Goal: Task Accomplishment & Management: Complete application form

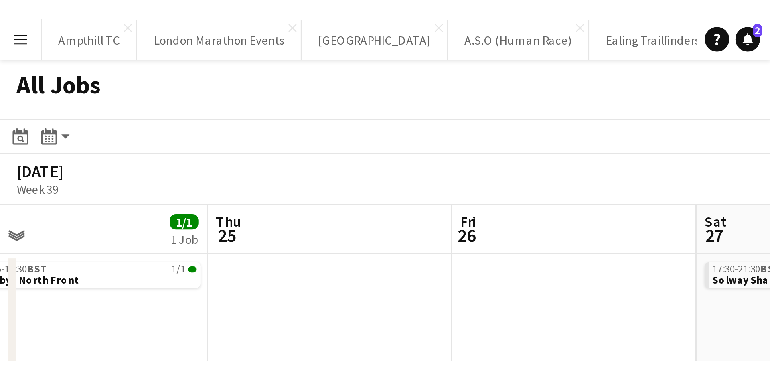
scroll to position [0, 206]
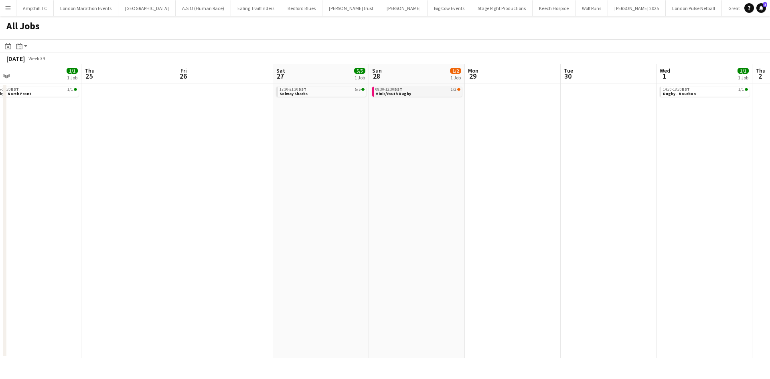
click at [448, 92] on link "09:30-12:30 BST 1/2 Minis/Youth Rugby" at bounding box center [418, 91] width 85 height 9
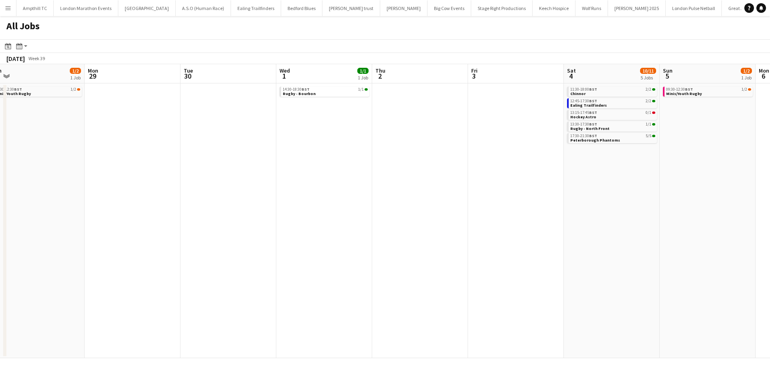
drag, startPoint x: 607, startPoint y: 212, endPoint x: 192, endPoint y: 209, distance: 415.7
click at [192, 209] on app-calendar-viewport "Wed 24 1/1 1 Job Thu 25 Fri 26 Sat 27 5/5 1 Job Sun 28 1/2 1 Job Mon 29 Tue 30 …" at bounding box center [385, 211] width 770 height 294
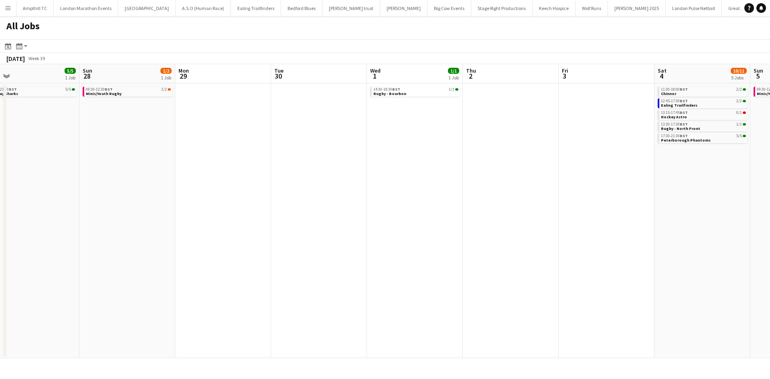
drag, startPoint x: 491, startPoint y: 214, endPoint x: 489, endPoint y: 224, distance: 10.2
click at [558, 214] on app-calendar-viewport "Thu 25 Fri 26 Sat 27 5/5 1 Job Sun 28 1/2 1 Job Mon 29 Tue 30 Wed 1 1/1 1 Job T…" at bounding box center [385, 211] width 770 height 294
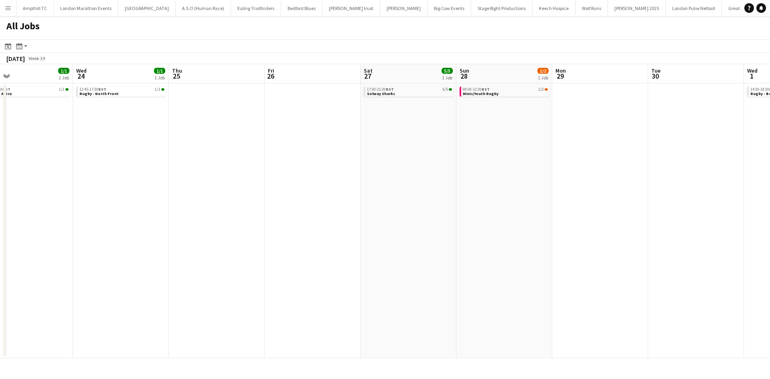
drag, startPoint x: 513, startPoint y: 244, endPoint x: 487, endPoint y: 252, distance: 27.7
click at [557, 244] on app-calendar-viewport "Sun 21 2/2 1 Job Mon 22 Tue 23 1/1 1 Job Wed 24 1/1 1 Job Thu 25 Fri 26 Sat 27 …" at bounding box center [385, 211] width 770 height 294
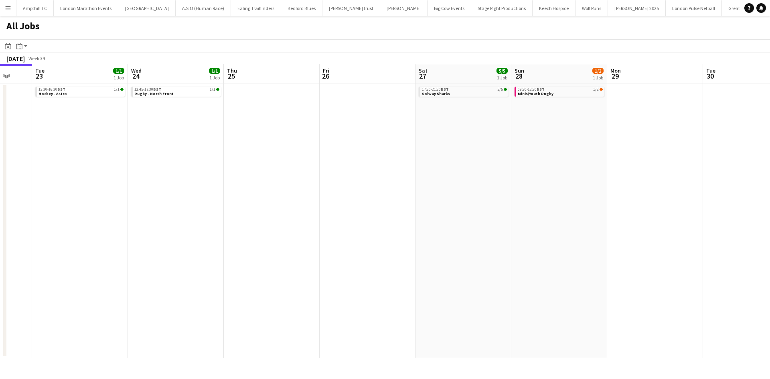
drag, startPoint x: 486, startPoint y: 248, endPoint x: 521, endPoint y: 248, distance: 34.9
click at [509, 248] on app-calendar-viewport "Sun 21 2/2 1 Job Mon 22 Tue 23 1/1 1 Job Wed 24 1/1 1 Job Thu 25 Fri 26 Sat 27 …" at bounding box center [385, 211] width 770 height 294
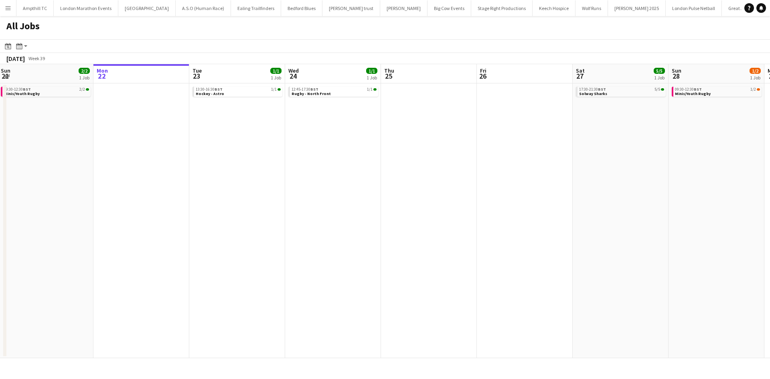
drag, startPoint x: 256, startPoint y: 250, endPoint x: 388, endPoint y: 253, distance: 132.4
click at [388, 252] on app-calendar-viewport "Fri 19 2/2 1 Job Sat 20 13/14 6 Jobs Sun 21 2/2 1 Job Mon 22 Tue 23 1/1 1 Job W…" at bounding box center [385, 211] width 770 height 294
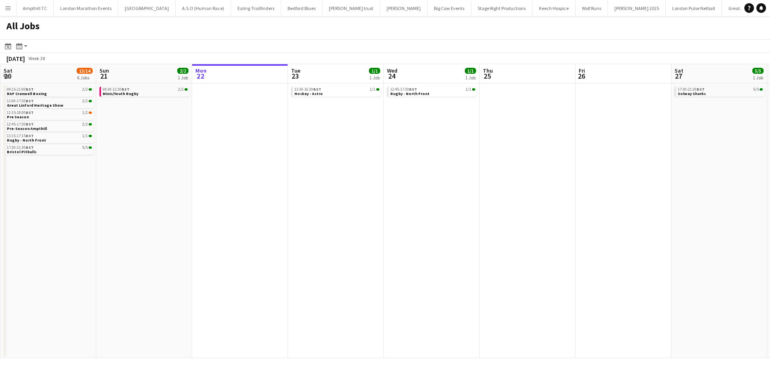
scroll to position [0, 247]
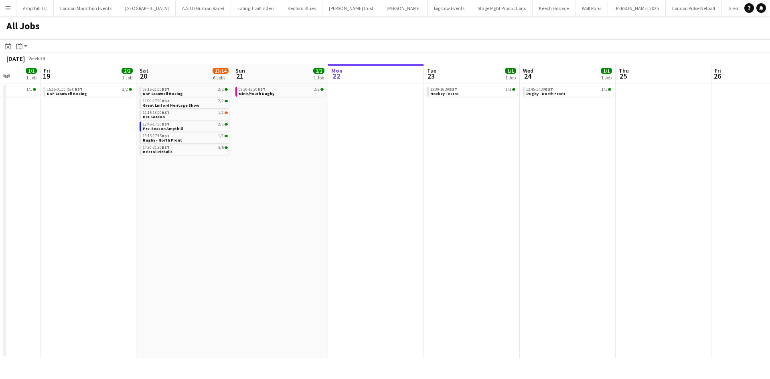
click at [420, 246] on app-calendar-viewport "Tue 16 Wed 17 Thu 18 1/1 1 Job Fri 19 2/2 1 Job Sat 20 13/14 6 Jobs Sun 21 2/2 …" at bounding box center [385, 211] width 770 height 294
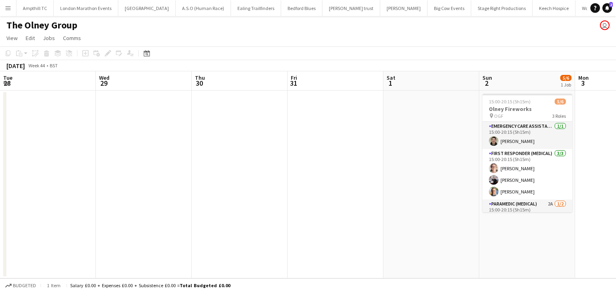
scroll to position [0, 276]
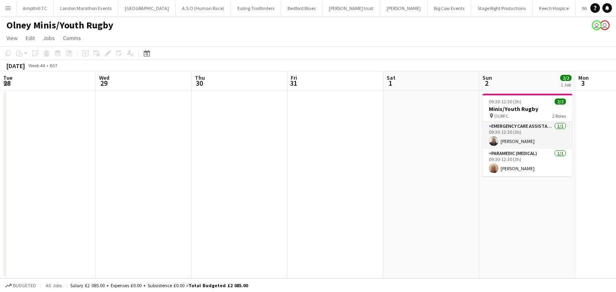
scroll to position [0, 276]
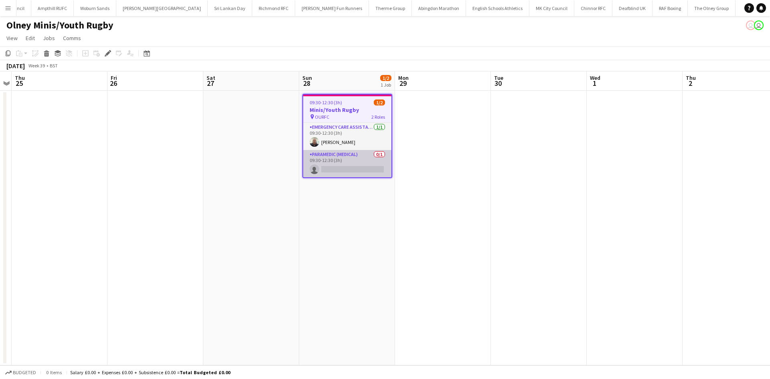
scroll to position [0, 962]
click at [337, 113] on h3 "Minis/Youth Rugby" at bounding box center [347, 109] width 88 height 7
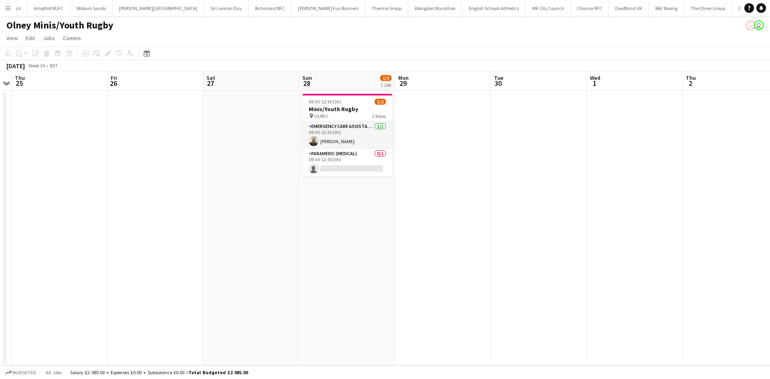
click at [329, 103] on span "09:30-12:30 (3h)" at bounding box center [325, 102] width 32 height 6
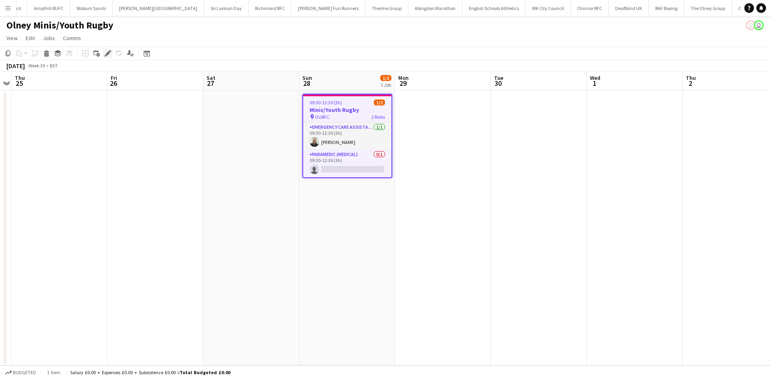
click at [104, 49] on div "Edit" at bounding box center [108, 54] width 10 height 10
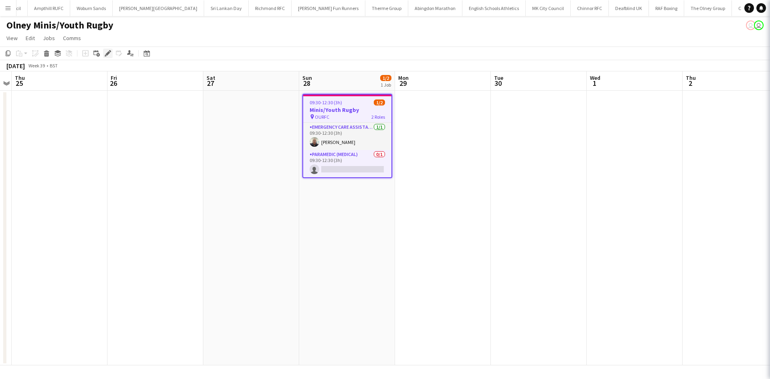
click at [105, 51] on icon "Edit" at bounding box center [108, 53] width 6 height 6
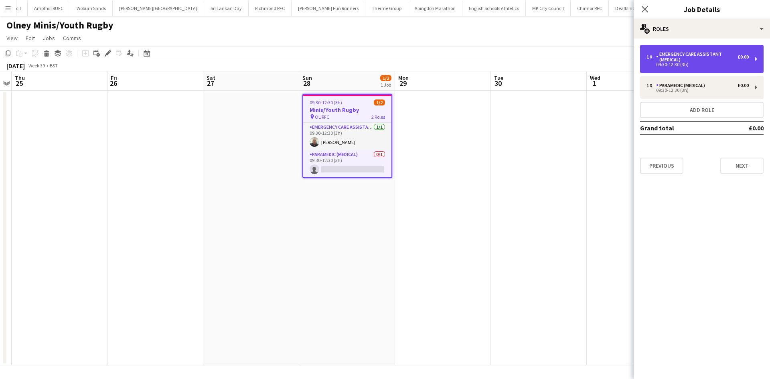
click at [681, 52] on div "Emergency Care Assistant (Medical)" at bounding box center [696, 56] width 81 height 11
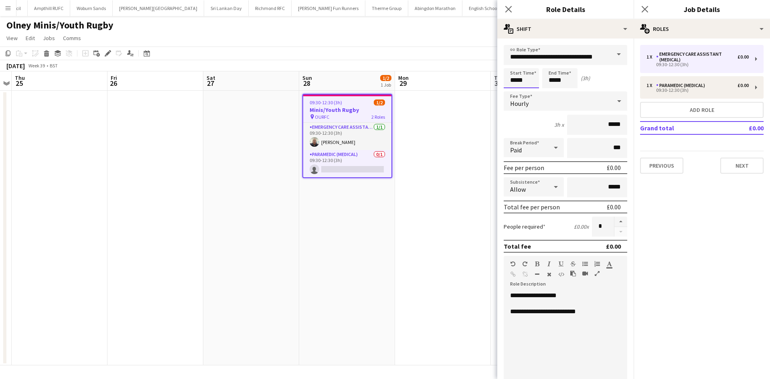
click at [523, 88] on input "*****" at bounding box center [521, 78] width 35 height 20
type input "*****"
click at [528, 91] on div at bounding box center [530, 92] width 16 height 8
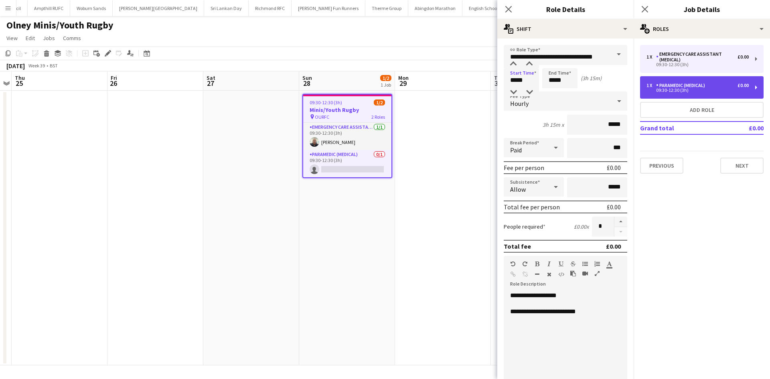
click at [654, 89] on div "09:30-12:30 (3h)" at bounding box center [698, 90] width 102 height 4
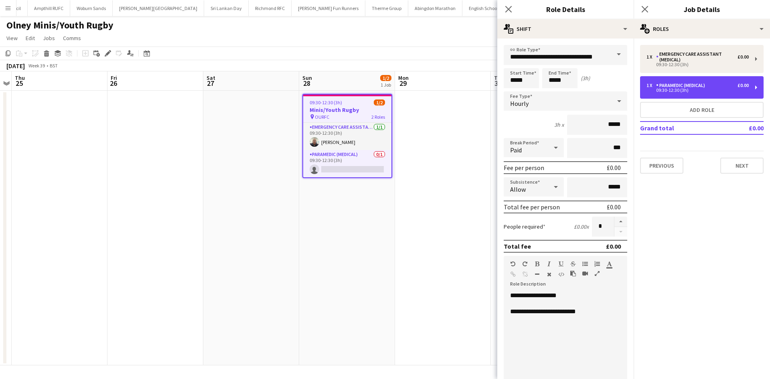
type input "**********"
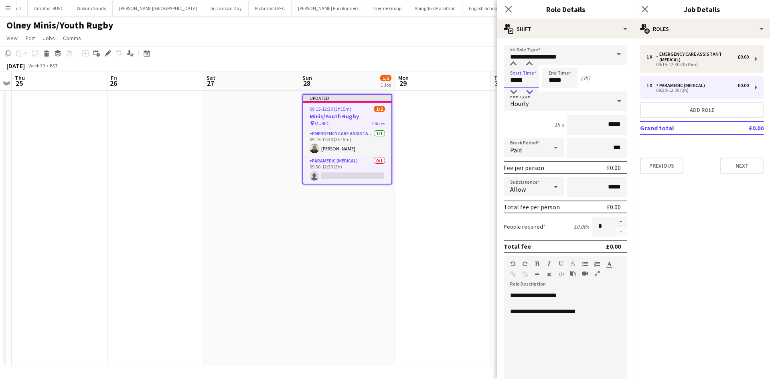
drag, startPoint x: 528, startPoint y: 84, endPoint x: 528, endPoint y: 92, distance: 8.0
click at [528, 83] on input "*****" at bounding box center [521, 78] width 35 height 20
type input "*****"
click at [528, 92] on div at bounding box center [530, 92] width 16 height 8
click at [646, 7] on icon "Close pop-in" at bounding box center [645, 9] width 8 height 8
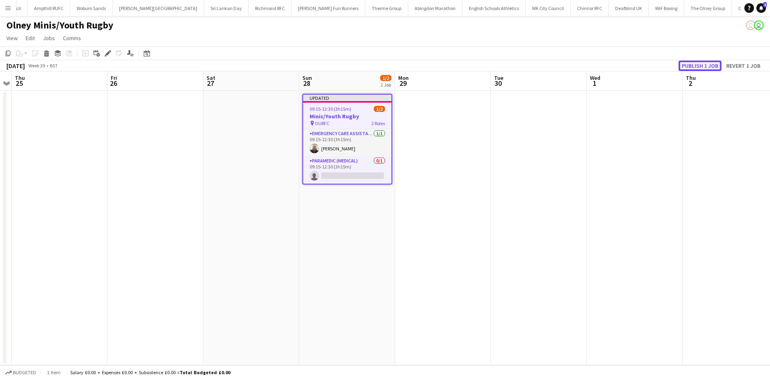
click at [683, 62] on button "Publish 1 job" at bounding box center [700, 66] width 43 height 10
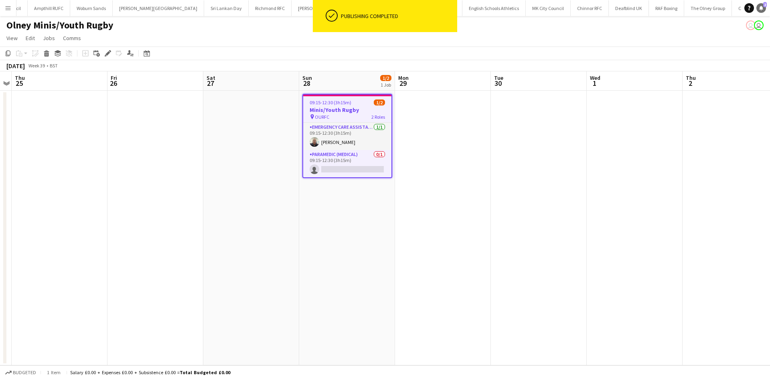
click at [759, 8] on icon "Notifications" at bounding box center [761, 8] width 5 height 5
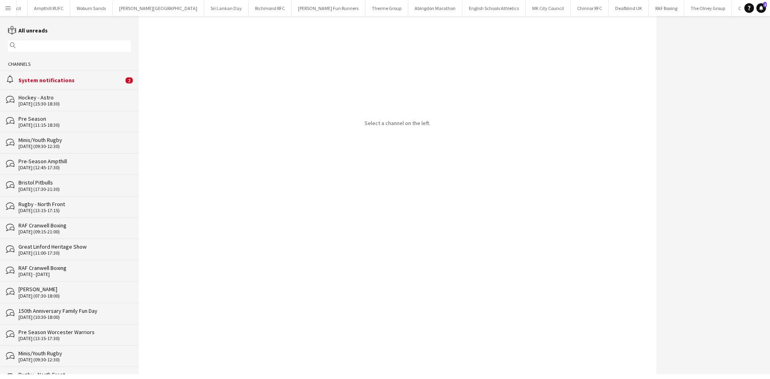
click at [115, 84] on div "alarm System notifications 2" at bounding box center [69, 80] width 139 height 18
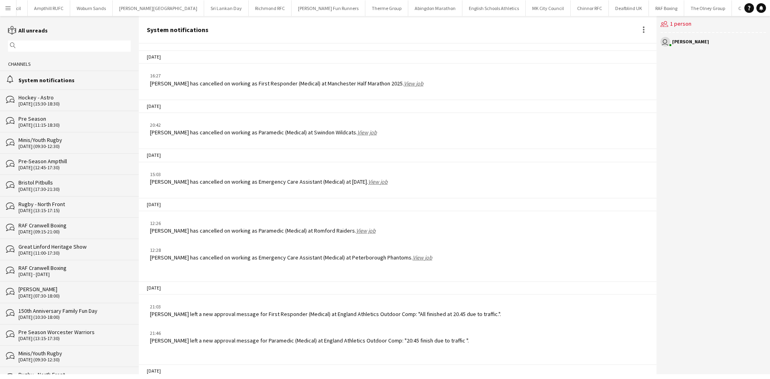
scroll to position [938, 0]
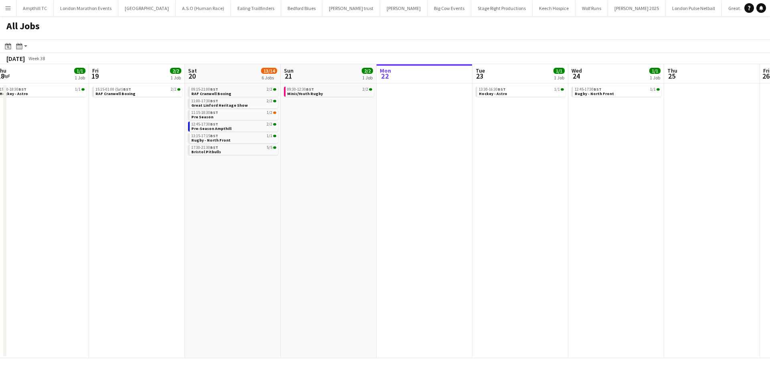
scroll to position [0, 169]
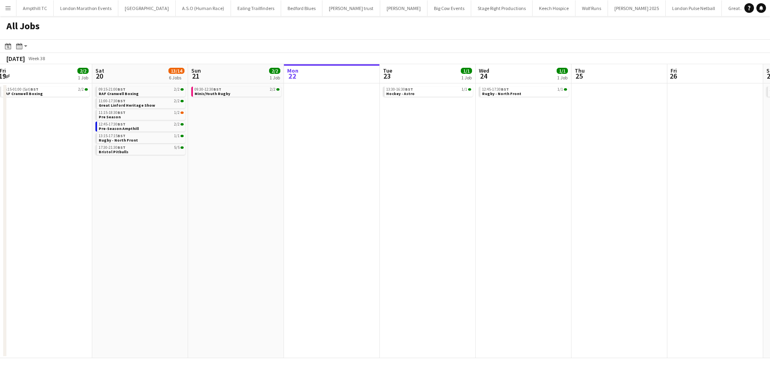
drag, startPoint x: 240, startPoint y: 202, endPoint x: 412, endPoint y: 209, distance: 171.9
click at [408, 215] on app-calendar-viewport "Tue 16 Wed 17 Thu 18 1/1 1 Job Fri 19 2/2 1 Job Sat 20 13/14 6 Jobs Sun 21 2/2 …" at bounding box center [385, 211] width 770 height 294
drag, startPoint x: 471, startPoint y: 157, endPoint x: 445, endPoint y: 159, distance: 25.8
click at [445, 159] on app-calendar-viewport "Tue 16 Wed 17 Thu 18 1/1 1 Job Fri 19 2/2 1 Job Sat 20 13/14 6 Jobs Sun 21 2/2 …" at bounding box center [385, 211] width 770 height 294
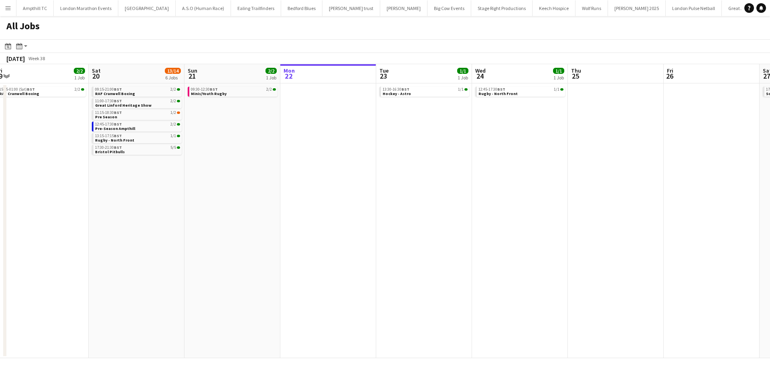
scroll to position [0, 354]
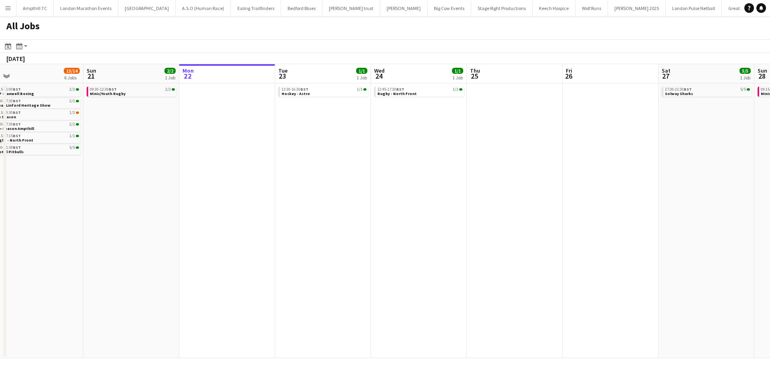
drag, startPoint x: 316, startPoint y: 257, endPoint x: 181, endPoint y: 256, distance: 134.8
click at [183, 257] on app-calendar-viewport "Tue 16 Wed 17 Thu 18 1/1 1 Job Fri 19 2/2 1 Job Sat 20 13/14 6 Jobs Sun 21 2/2 …" at bounding box center [385, 211] width 770 height 294
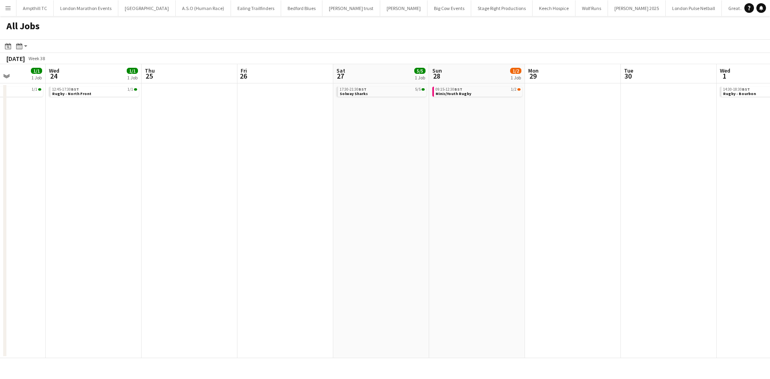
drag, startPoint x: 445, startPoint y: 243, endPoint x: 274, endPoint y: 216, distance: 172.6
click at [168, 242] on app-calendar-viewport "Sat 20 13/14 6 Jobs Sun 21 2/2 1 Job Mon 22 Tue 23 1/1 1 Job Wed 24 1/1 1 Job T…" at bounding box center [385, 211] width 770 height 294
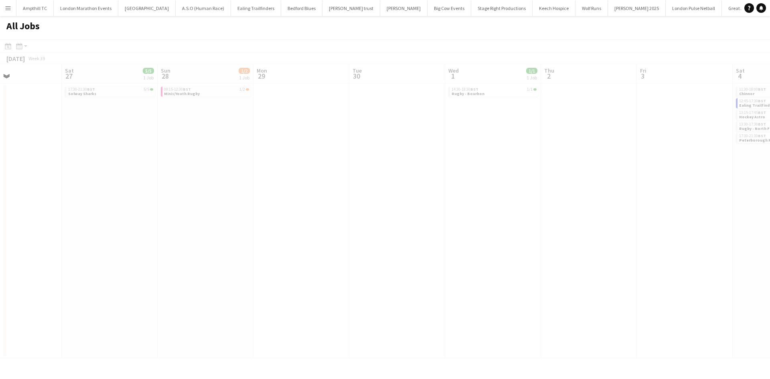
drag, startPoint x: 384, startPoint y: 214, endPoint x: 265, endPoint y: 205, distance: 119.5
click at [154, 217] on app-all-jobs "All Jobs Date picker [DATE] [DATE] [DATE] M [DATE] T [DATE] W [DATE] T [DATE] F…" at bounding box center [385, 187] width 770 height 342
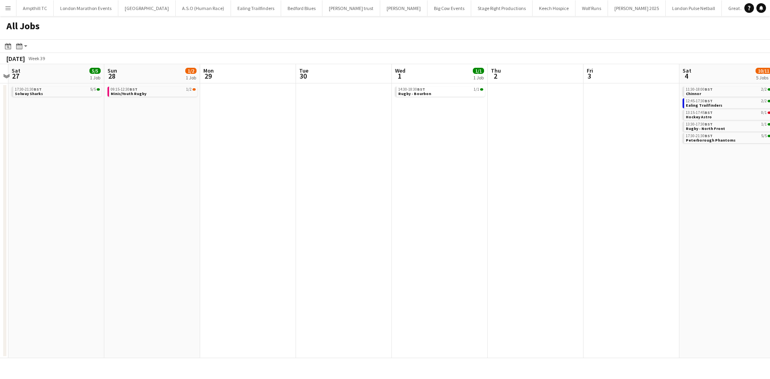
drag, startPoint x: 287, startPoint y: 206, endPoint x: 167, endPoint y: 199, distance: 120.2
click at [131, 206] on app-calendar-viewport "Wed 24 1/1 1 Job Thu 25 Fri 26 Sat 27 5/5 1 Job Sun 28 1/2 1 Job Mon 29 Tue 30 …" at bounding box center [385, 211] width 770 height 294
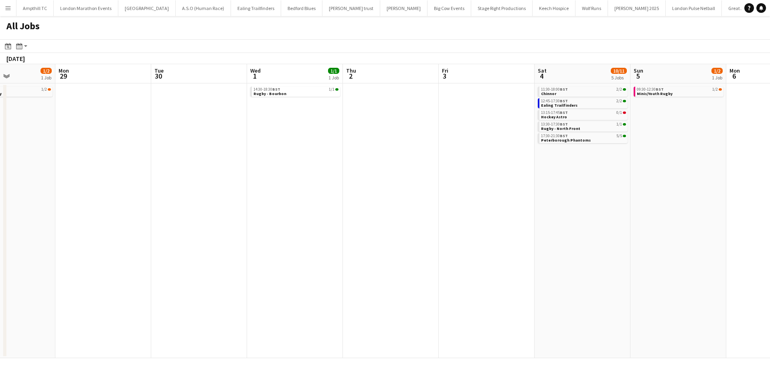
drag, startPoint x: 363, startPoint y: 197, endPoint x: 54, endPoint y: 195, distance: 308.5
click at [49, 197] on app-calendar-viewport "Fri 26 Sat 27 5/5 1 Job Sun 28 1/2 1 Job Mon 29 Tue 30 Wed 1 1/1 1 Job Thu 2 Fr…" at bounding box center [385, 211] width 770 height 294
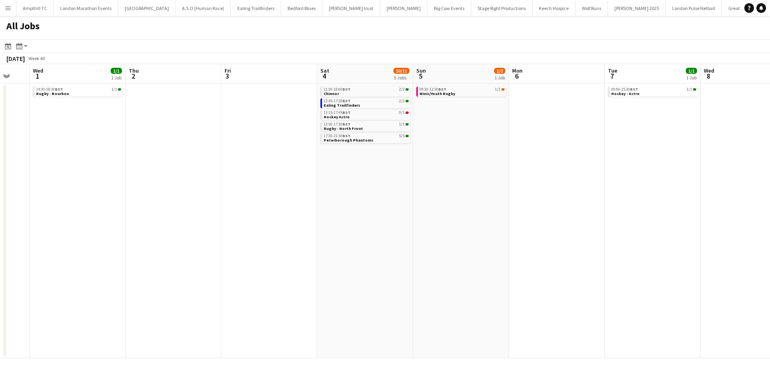
scroll to position [0, 247]
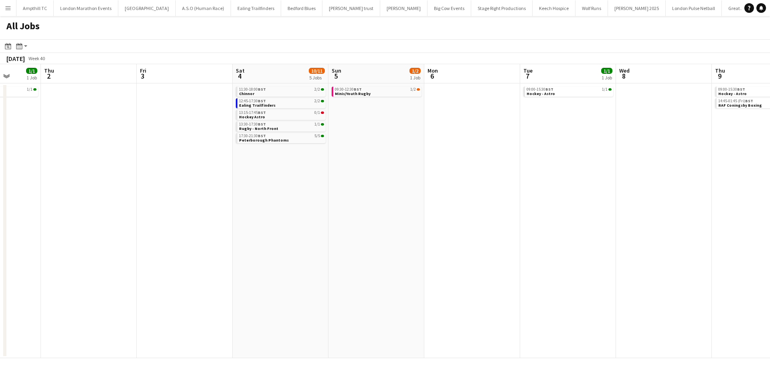
drag, startPoint x: 227, startPoint y: 195, endPoint x: 306, endPoint y: 195, distance: 78.2
click at [306, 195] on app-calendar-viewport "Mon 29 Tue 30 Wed 1 1/1 1 Job Thu 2 Fri 3 Sat 4 10/11 5 Jobs Sun 5 1/2 1 Job Mo…" at bounding box center [385, 211] width 770 height 294
click at [288, 113] on div "13:15-17:45 BST 0/1" at bounding box center [281, 113] width 85 height 4
click at [287, 90] on div "11:30-18:00 BST 2/2" at bounding box center [281, 89] width 85 height 4
click at [264, 103] on span "Ealing Trailfinders" at bounding box center [257, 105] width 37 height 5
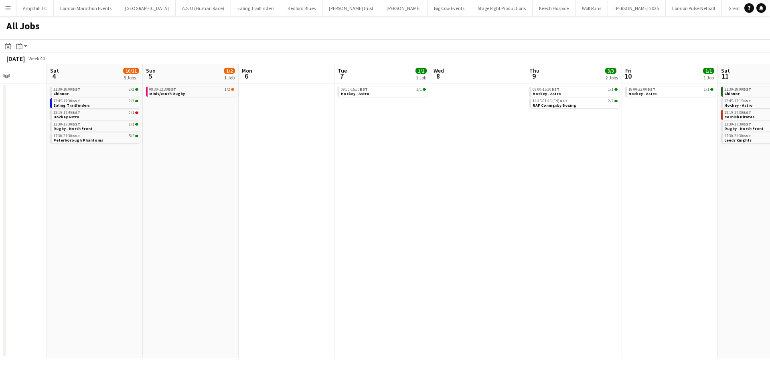
click at [90, 209] on app-all-jobs "All Jobs Date picker SEP 2025 SEP 2025 Monday M Tuesday T Wednesday W Thursday …" at bounding box center [385, 187] width 770 height 342
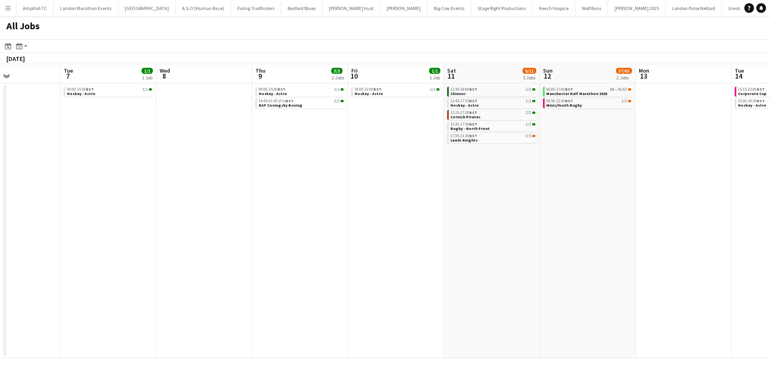
drag, startPoint x: 438, startPoint y: 195, endPoint x: 308, endPoint y: 197, distance: 129.6
click at [308, 197] on app-calendar-viewport "Fri 3 Sat 4 10/11 5 Jobs Sun 5 1/2 1 Job Mon 6 Tue 7 1/1 1 Job Wed 8 Thu 9 3/3 …" at bounding box center [385, 211] width 770 height 294
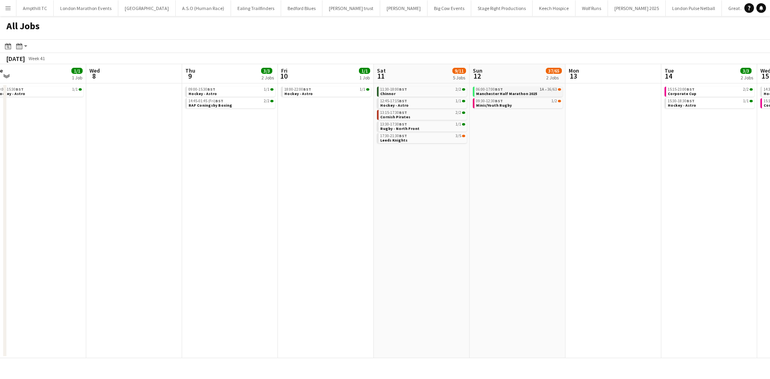
click at [536, 91] on div "06:00-17:00 BST 1A • 36/63" at bounding box center [518, 89] width 85 height 4
click at [536, 164] on app-calendar-viewport "Fri 3 Sat 4 10/11 5 Jobs Sun 5 1/2 1 Job Mon 6 Tue 7 1/1 1 Job Wed 8 Thu 9 3/3 …" at bounding box center [385, 211] width 770 height 294
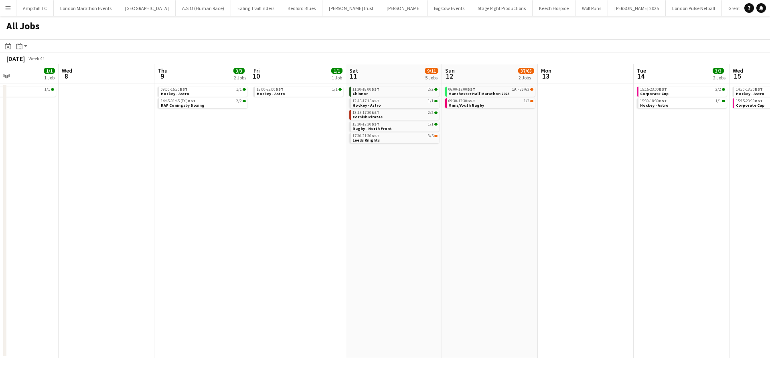
click at [164, 201] on app-all-jobs "All Jobs Date picker SEP 2025 SEP 2025 Monday M Tuesday T Wednesday W Thursday …" at bounding box center [385, 187] width 770 height 342
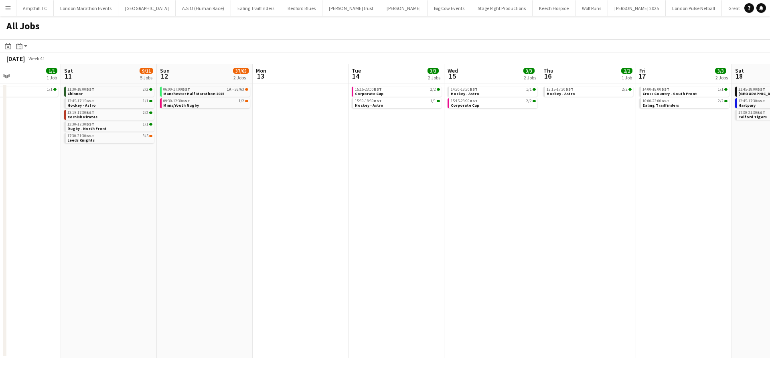
drag, startPoint x: 420, startPoint y: 201, endPoint x: 278, endPoint y: 200, distance: 142.0
click at [286, 201] on app-calendar-viewport "Tue 7 1/1 1 Job Wed 8 Thu 9 3/3 2 Jobs Fri 10 1/1 1 Job Sat 11 9/11 5 Jobs Sun …" at bounding box center [385, 211] width 770 height 294
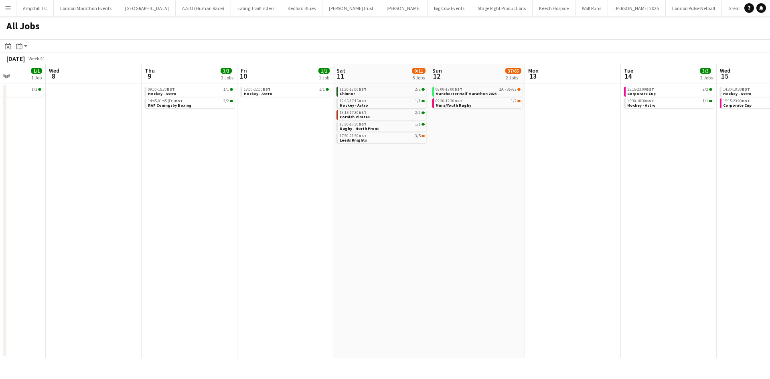
scroll to position [0, 236]
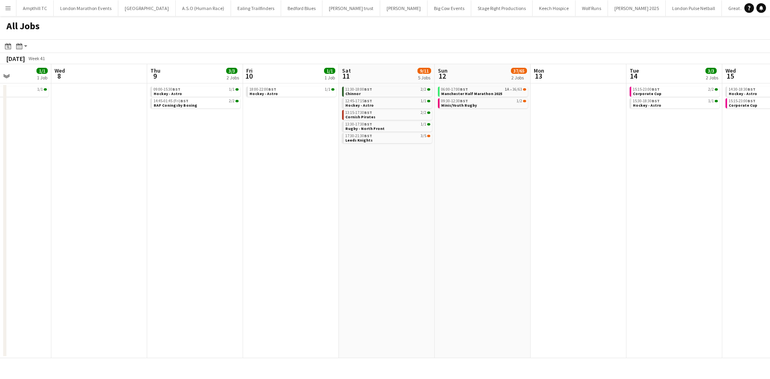
drag, startPoint x: 411, startPoint y: 199, endPoint x: 738, endPoint y: 215, distance: 327.8
click at [738, 215] on app-calendar-viewport "Sun 5 1/2 1 Job Mon 6 Tue 7 1/1 1 Job Wed 8 Thu 9 3/3 2 Jobs Fri 10 1/1 1 Job S…" at bounding box center [385, 211] width 770 height 294
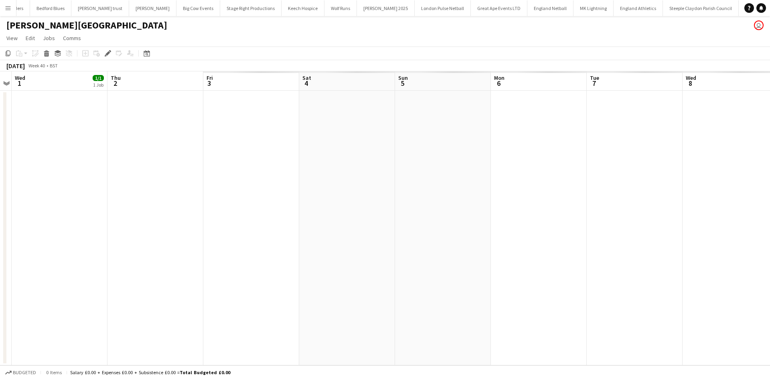
scroll to position [0, 316]
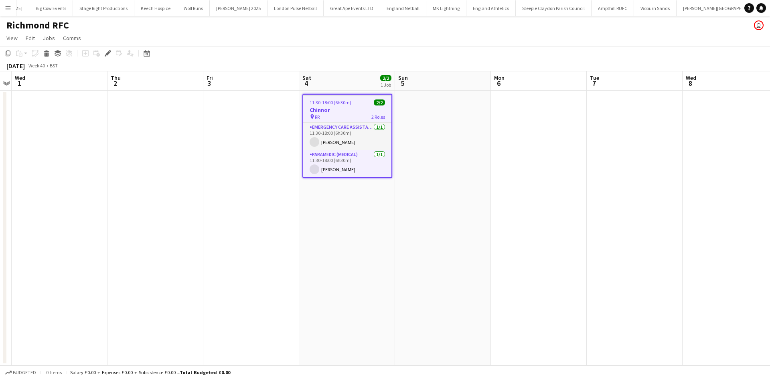
scroll to position [0, 402]
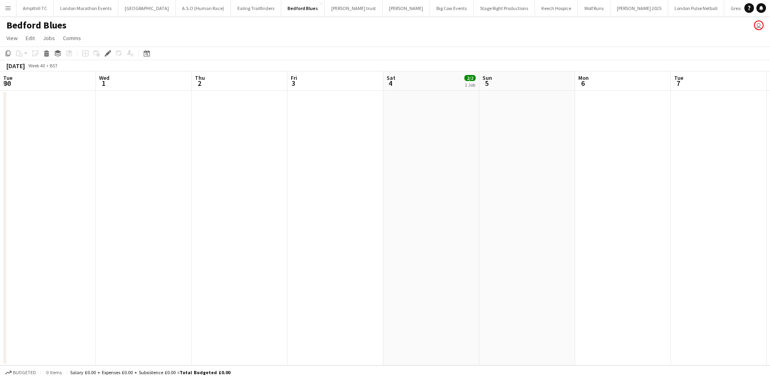
scroll to position [0, 276]
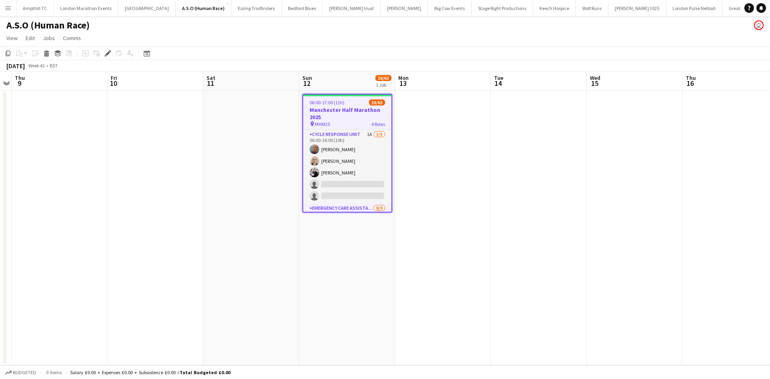
click at [6, 10] on app-icon "Menu" at bounding box center [8, 8] width 6 height 6
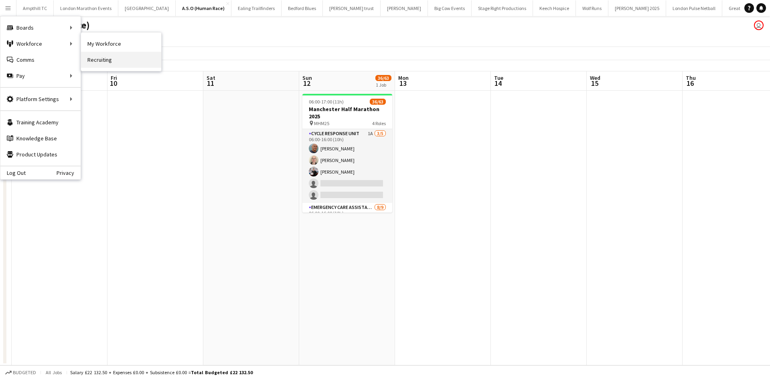
click at [114, 61] on link "Recruiting" at bounding box center [121, 60] width 80 height 16
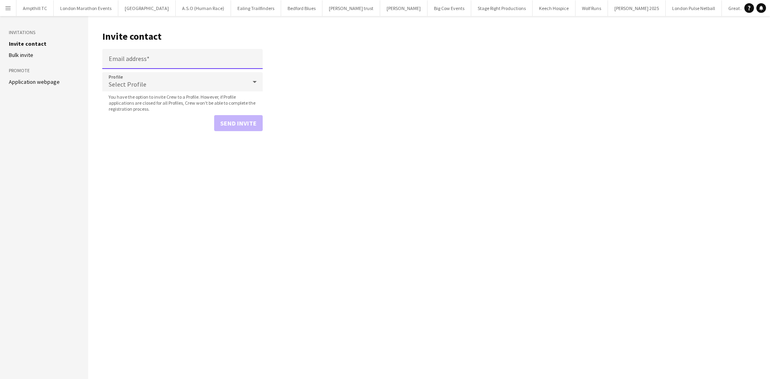
click at [227, 62] on input "Email address" at bounding box center [182, 59] width 160 height 20
type input "**********"
click at [217, 86] on div "Select Profile" at bounding box center [174, 81] width 144 height 19
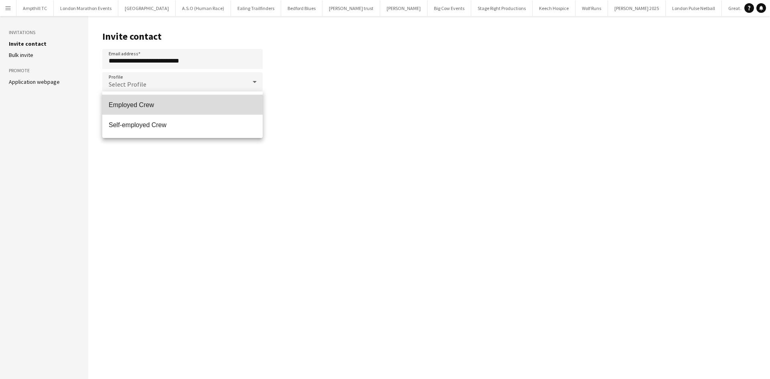
click at [199, 102] on span "Employed Crew" at bounding box center [183, 105] width 148 height 8
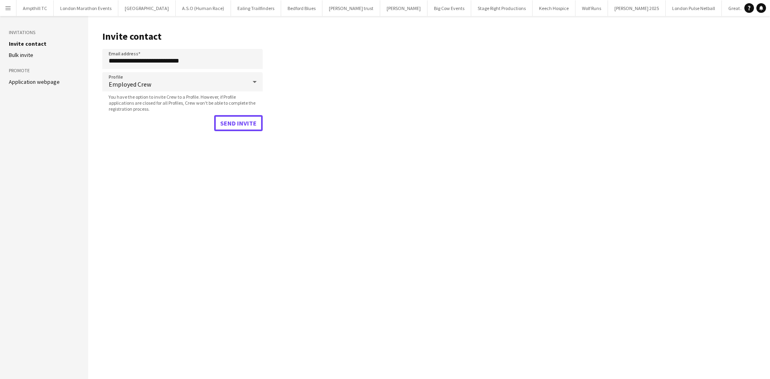
drag, startPoint x: 223, startPoint y: 118, endPoint x: 209, endPoint y: 116, distance: 14.6
click at [223, 118] on button "Send invite" at bounding box center [238, 123] width 49 height 16
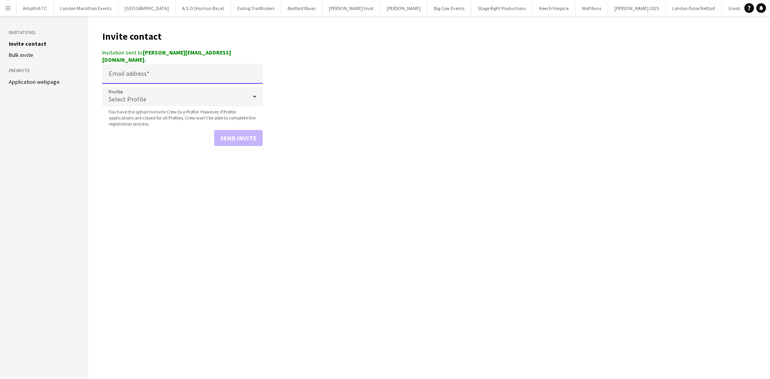
click at [176, 71] on input "Email address" at bounding box center [182, 74] width 160 height 20
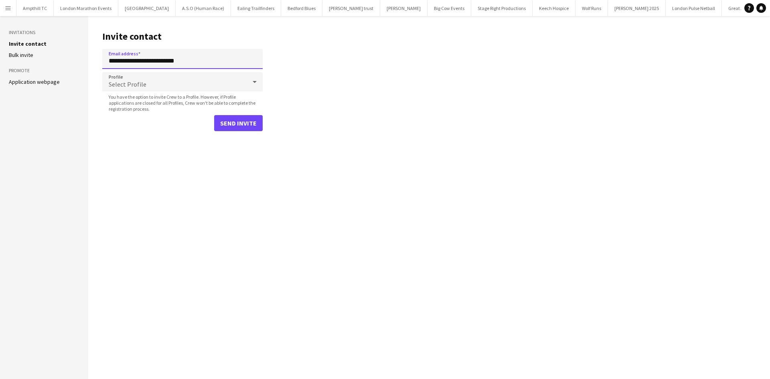
type input "**********"
click at [167, 75] on div "Select Profile" at bounding box center [174, 81] width 144 height 19
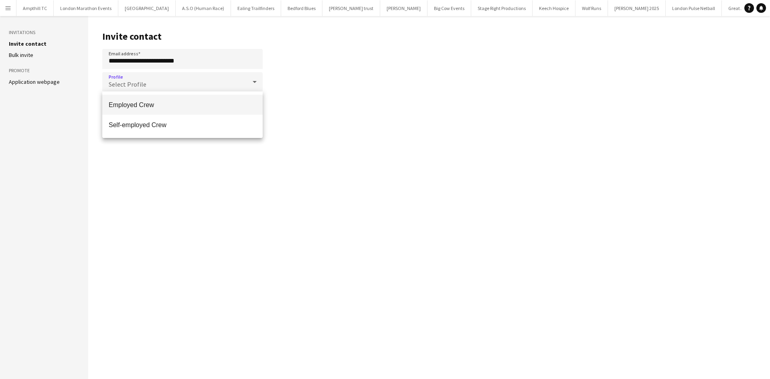
click at [187, 104] on span "Employed Crew" at bounding box center [183, 105] width 148 height 8
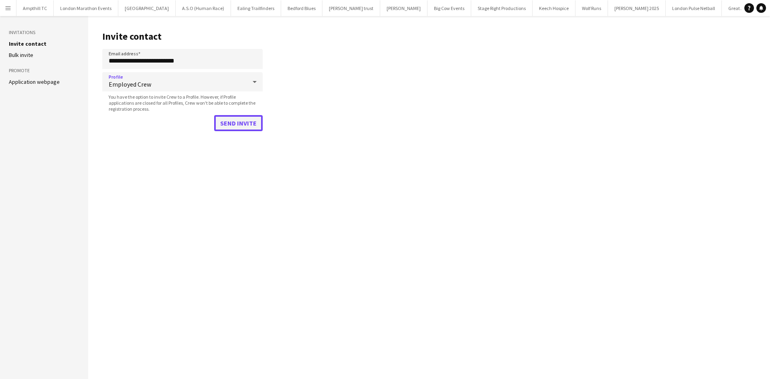
click at [244, 126] on button "Send invite" at bounding box center [238, 123] width 49 height 16
